Goal: Communication & Community: Participate in discussion

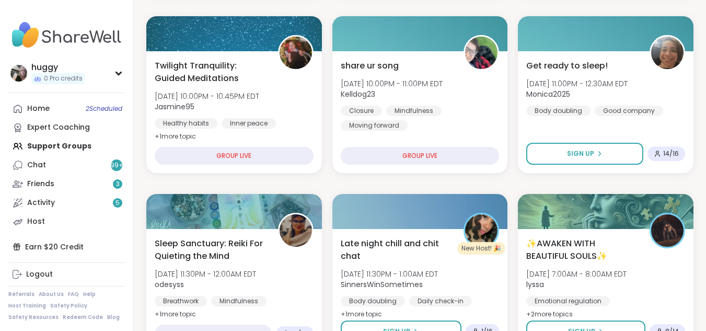
scroll to position [453, 0]
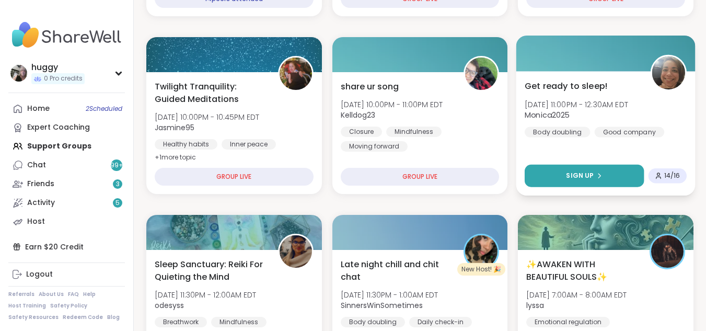
click at [610, 178] on button "Sign Up" at bounding box center [584, 176] width 119 height 22
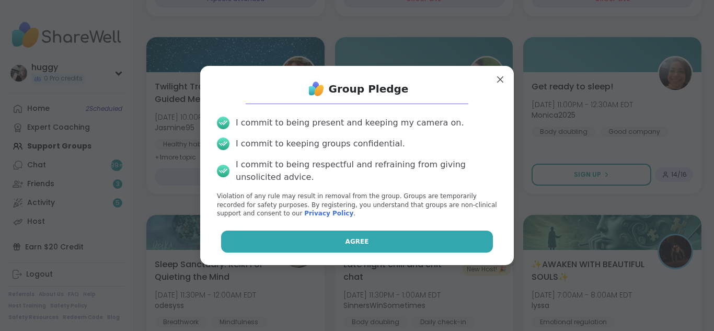
click at [395, 235] on button "Agree" at bounding box center [357, 242] width 272 height 22
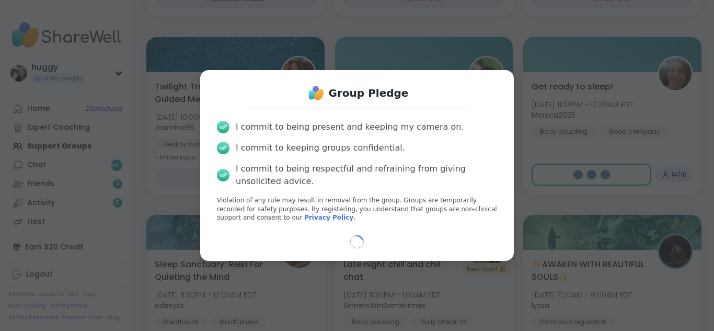
select select "**"
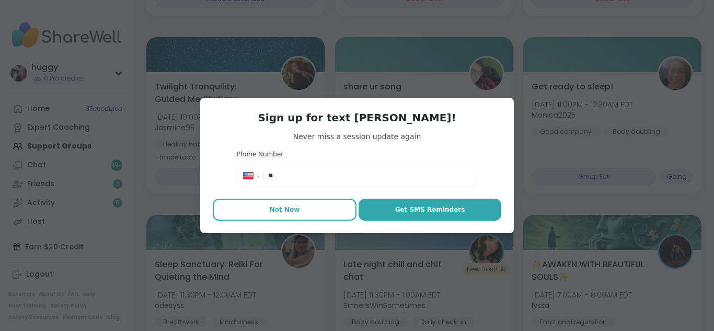
click at [335, 209] on button "Not Now" at bounding box center [285, 210] width 144 height 22
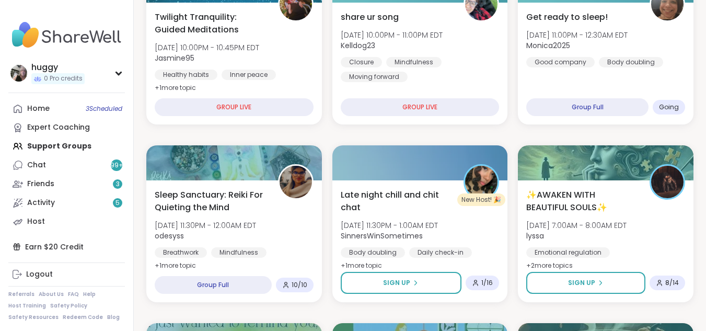
scroll to position [536, 0]
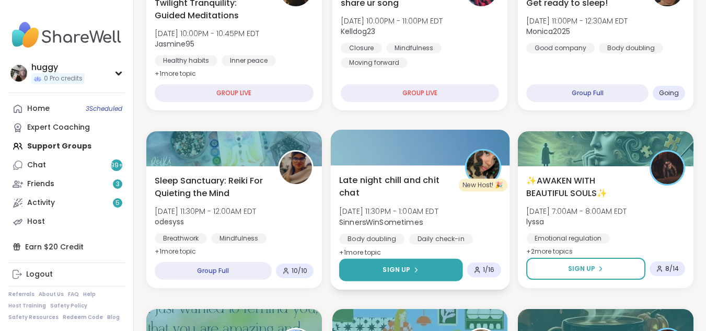
click at [429, 270] on button "Sign Up" at bounding box center [400, 270] width 123 height 22
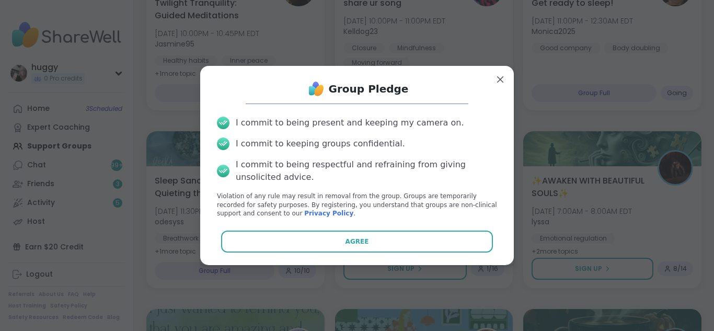
click at [415, 243] on button "Agree" at bounding box center [357, 242] width 272 height 22
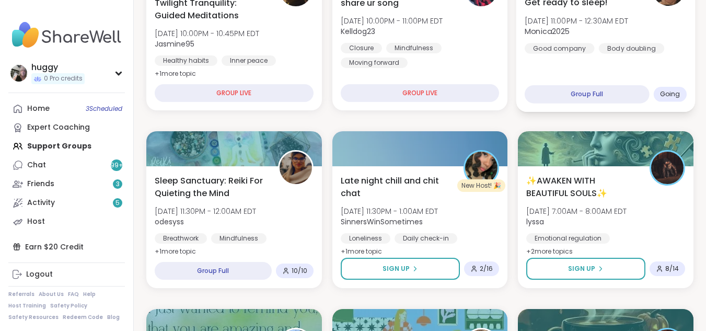
click at [591, 61] on div "Get ready to sleep! [DATE] 11:00PM - 12:30AM EDT Monica2025 Good company Body d…" at bounding box center [605, 49] width 179 height 124
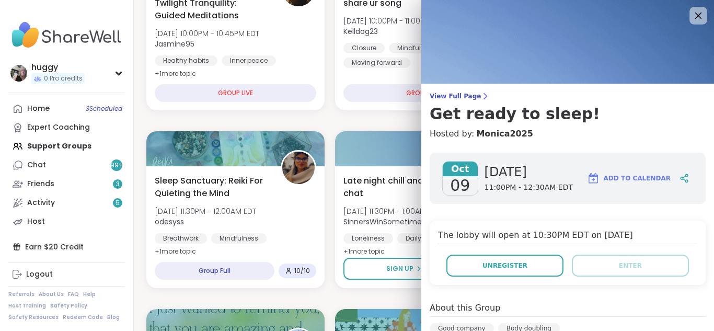
click at [689, 23] on div at bounding box center [698, 16] width 18 height 18
click at [692, 19] on icon at bounding box center [698, 15] width 13 height 13
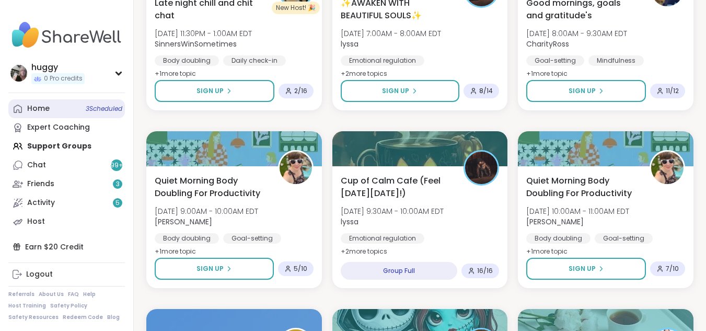
click at [72, 106] on link "Home 3 Scheduled" at bounding box center [66, 108] width 117 height 19
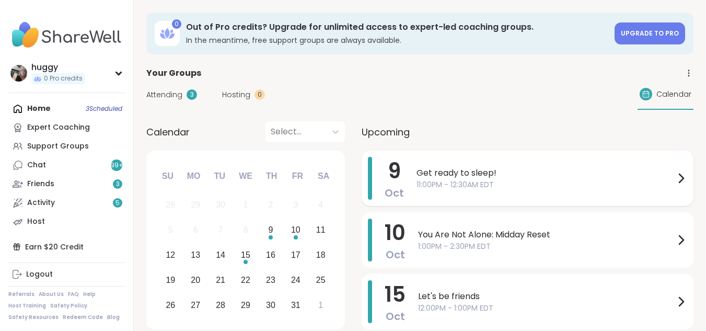
click at [443, 169] on span "Get ready to sleep!" at bounding box center [546, 173] width 258 height 13
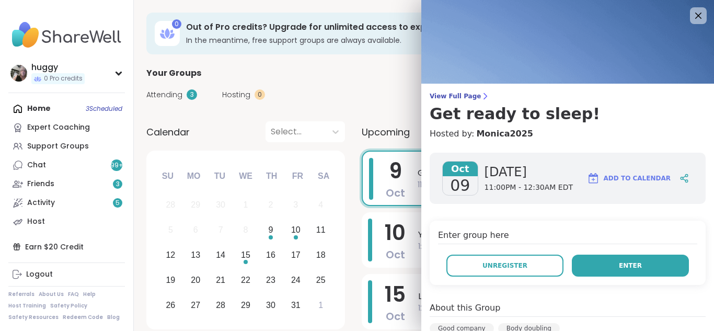
click at [590, 266] on button "Enter" at bounding box center [630, 266] width 117 height 22
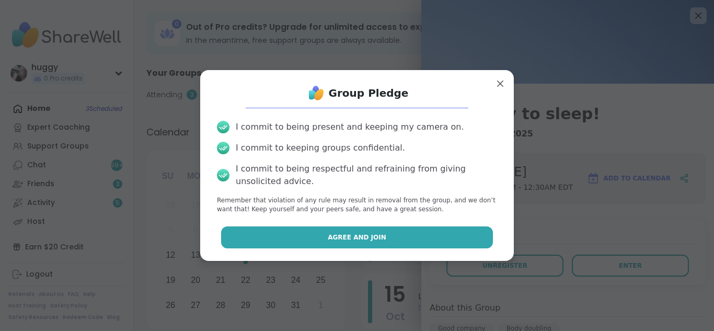
click at [440, 238] on button "Agree and Join" at bounding box center [357, 237] width 272 height 22
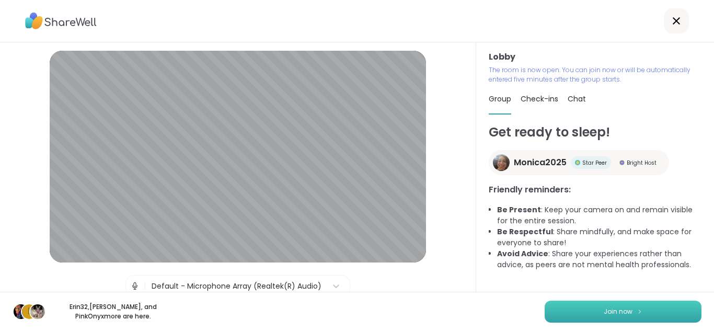
click at [608, 303] on button "Join now" at bounding box center [623, 312] width 157 height 22
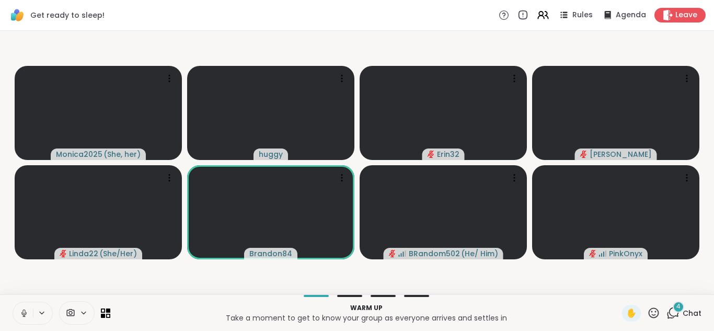
click at [672, 314] on icon at bounding box center [672, 312] width 13 height 13
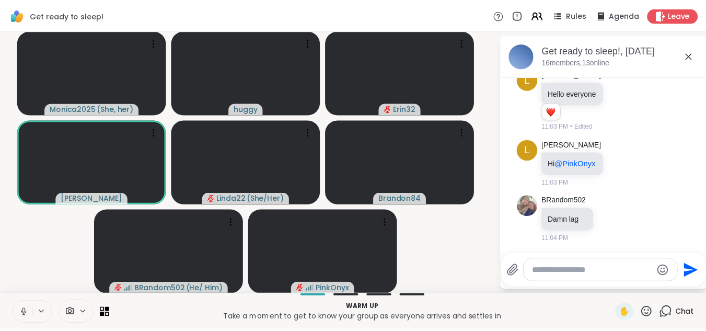
scroll to position [251, 0]
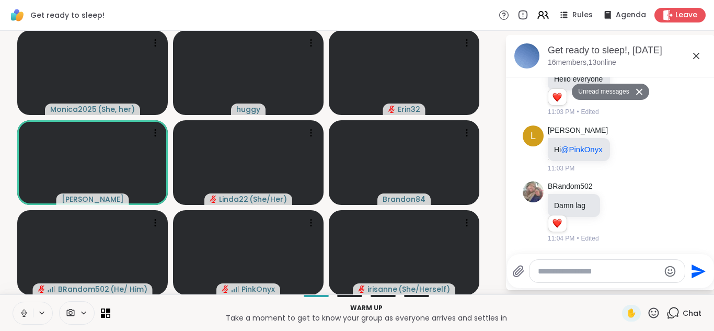
click at [690, 54] on icon at bounding box center [696, 56] width 13 height 13
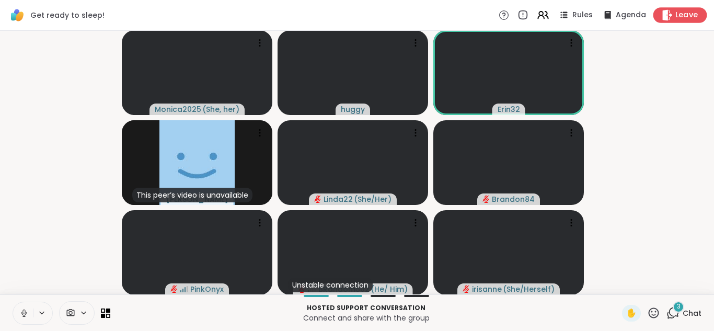
click at [675, 11] on span "Leave" at bounding box center [686, 15] width 23 height 11
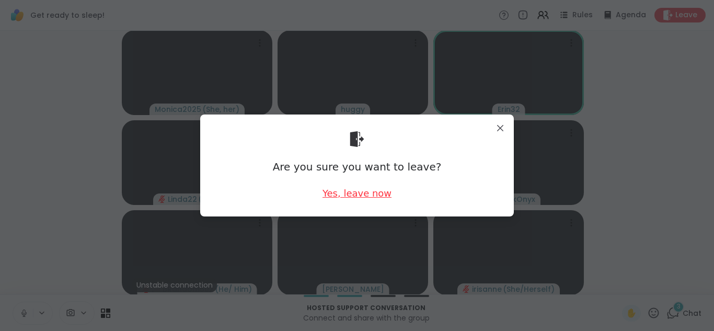
click at [358, 197] on div "Yes, leave now" at bounding box center [357, 193] width 69 height 13
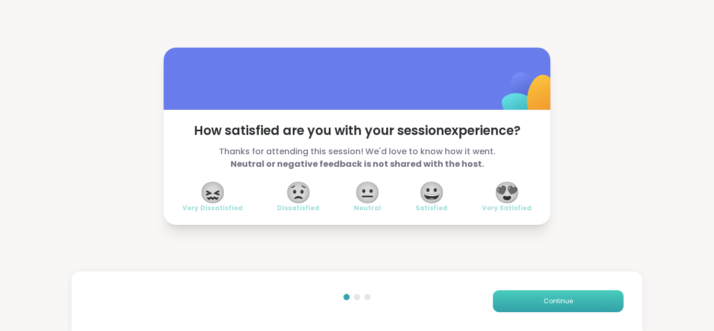
click at [524, 293] on button "Continue" at bounding box center [558, 301] width 131 height 22
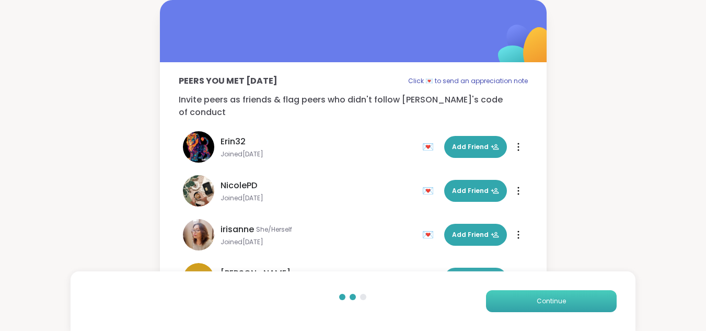
click at [524, 293] on button "Continue" at bounding box center [551, 301] width 131 height 22
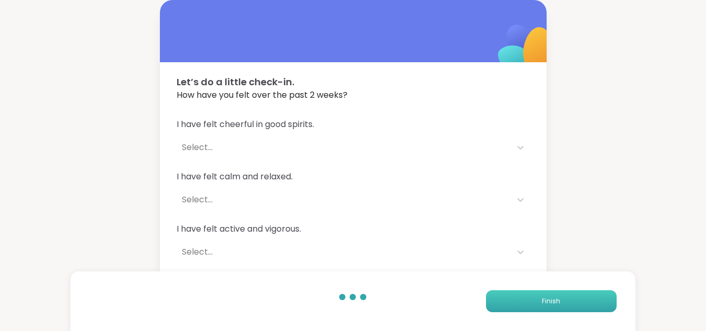
click at [524, 293] on button "Finish" at bounding box center [551, 301] width 131 height 22
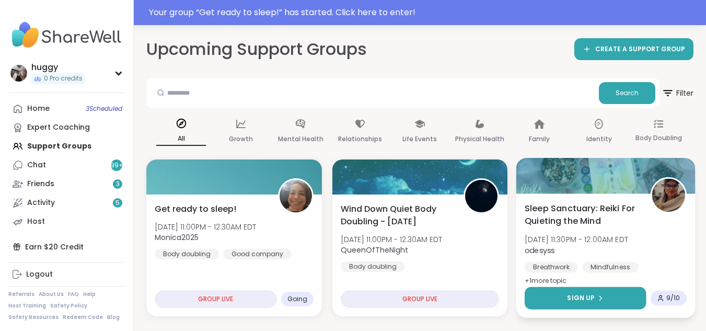
click at [587, 293] on button "Sign Up" at bounding box center [585, 298] width 121 height 22
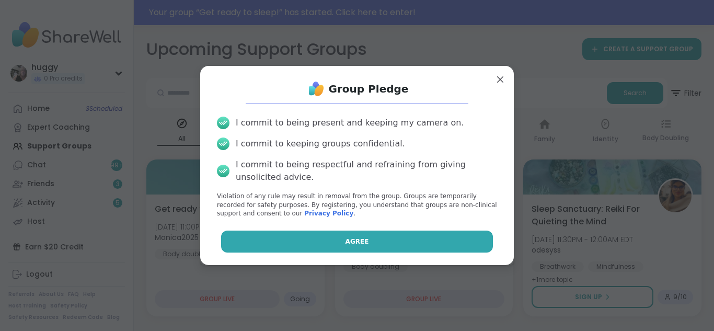
click at [284, 237] on button "Agree" at bounding box center [357, 242] width 272 height 22
